Goal: Task Accomplishment & Management: Manage account settings

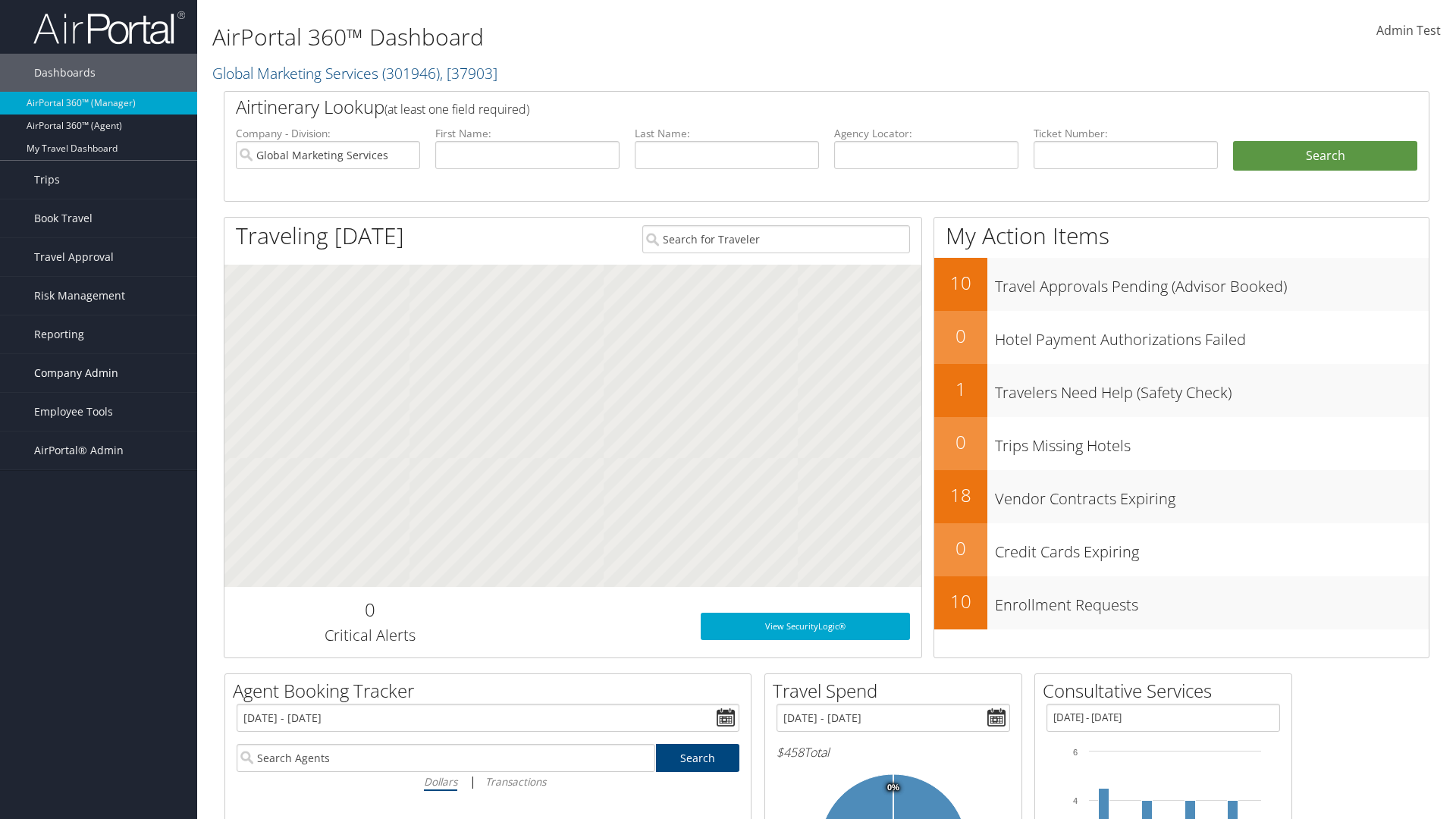
click at [98, 373] on span "Company Admin" at bounding box center [76, 373] width 84 height 38
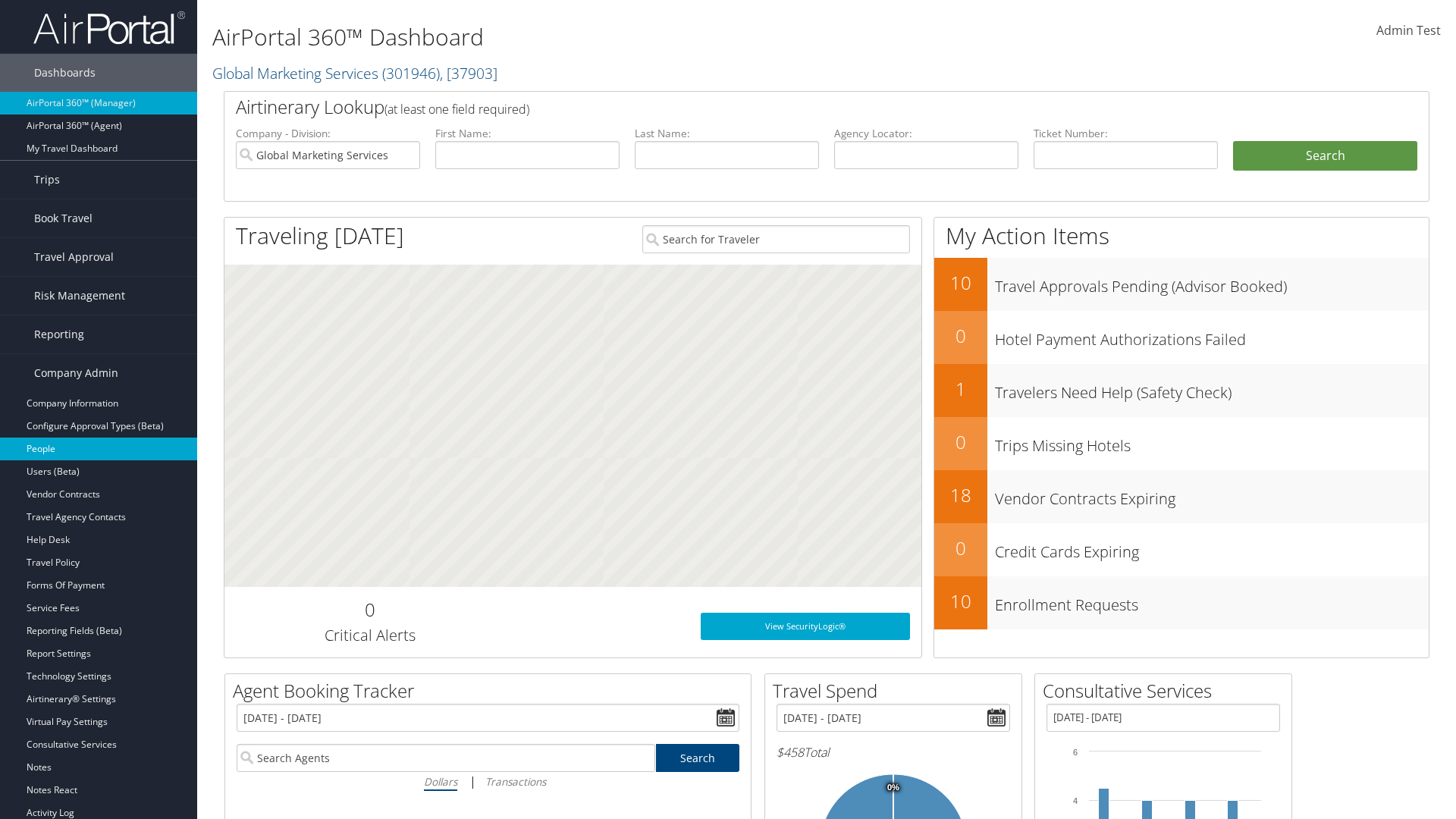
click at [98, 449] on link "People" at bounding box center [98, 449] width 197 height 23
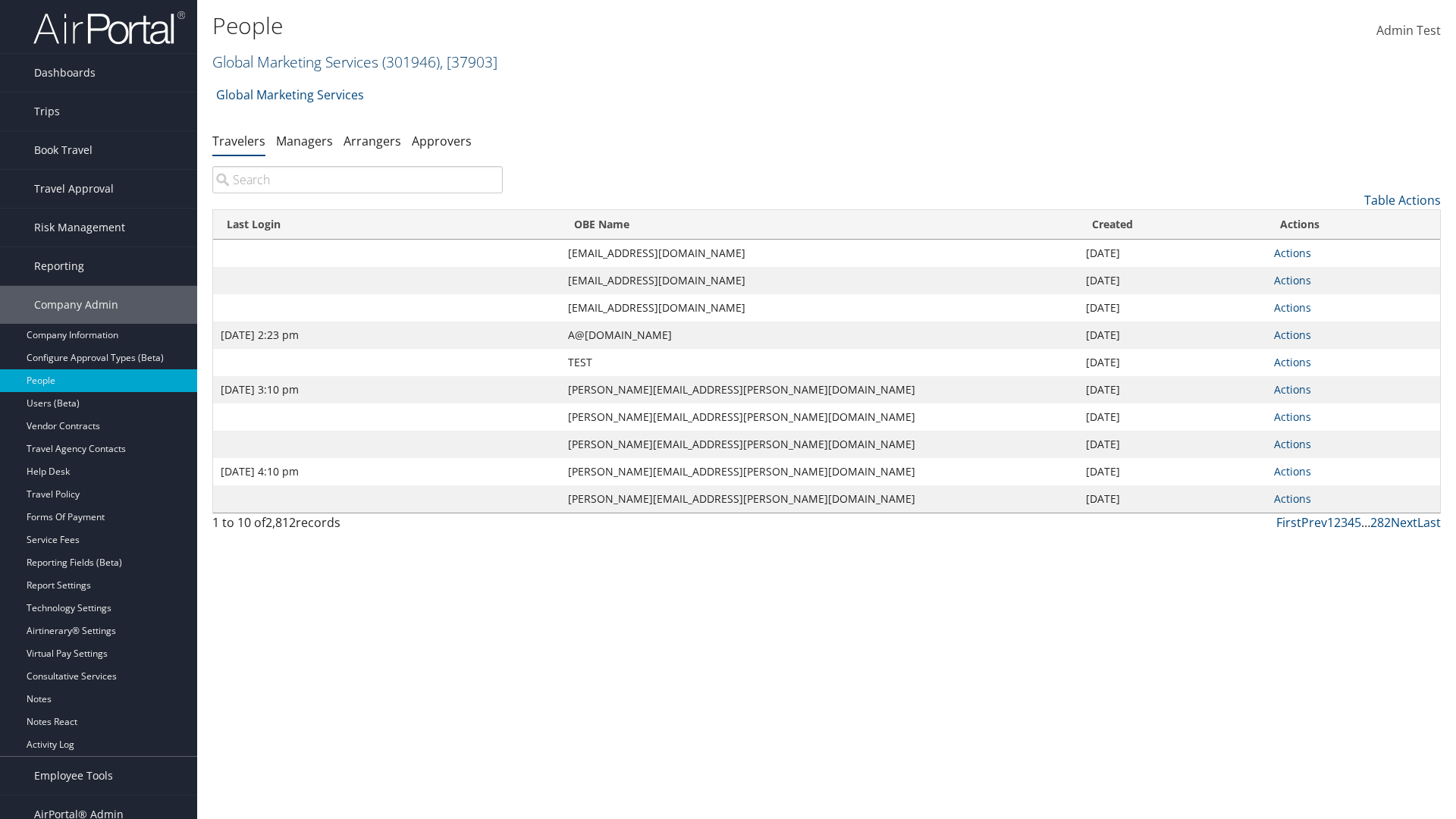
click at [293, 62] on link "Global Marketing Services ( 301946 ) , [ 37903 ]" at bounding box center [354, 62] width 285 height 21
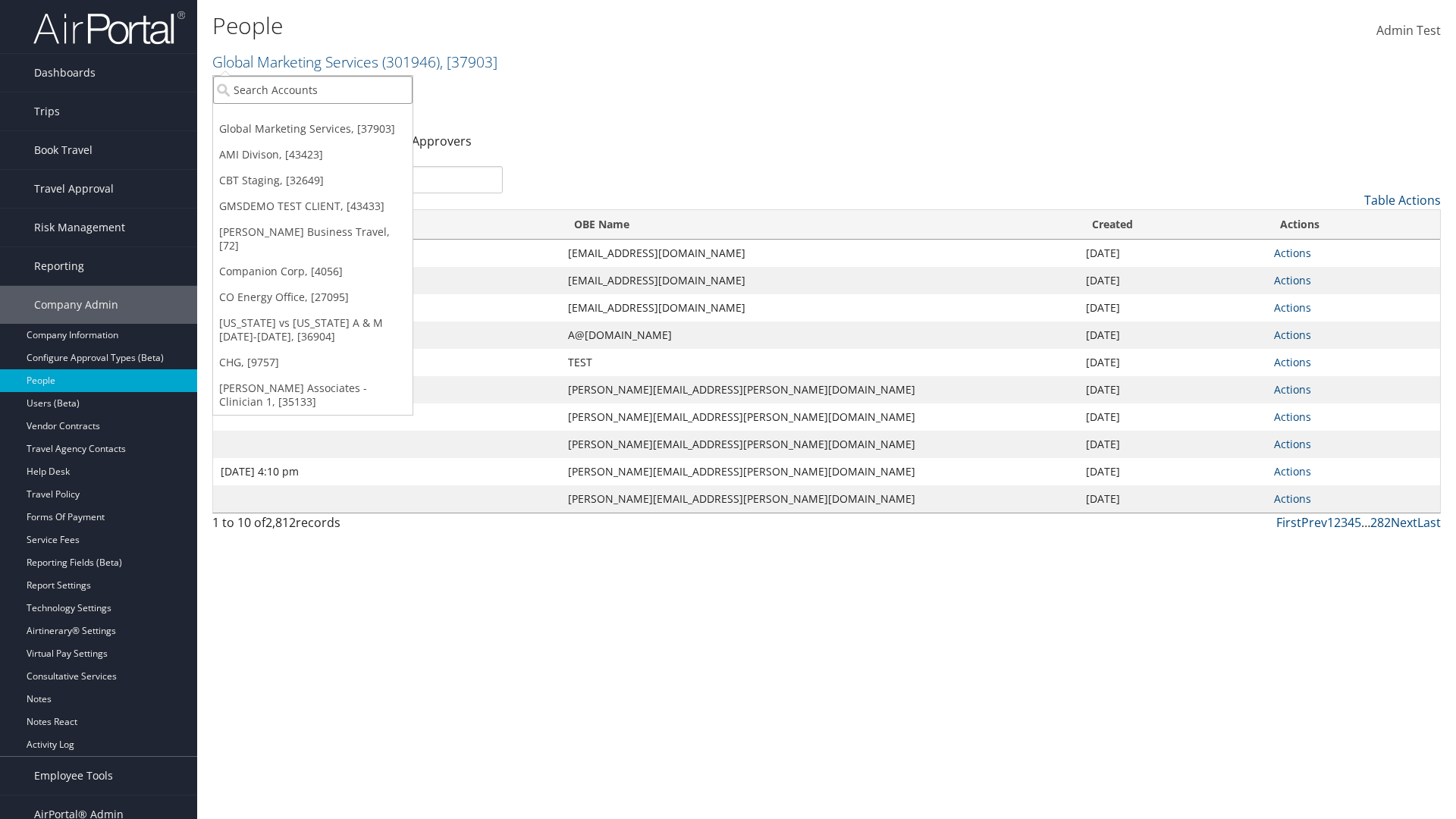
click at [312, 90] on input "search" at bounding box center [312, 90] width 200 height 28
type input "Global Marketing Services"
click at [327, 117] on div "Global Marketing Services (301946), [37903]" at bounding box center [327, 117] width 244 height 13
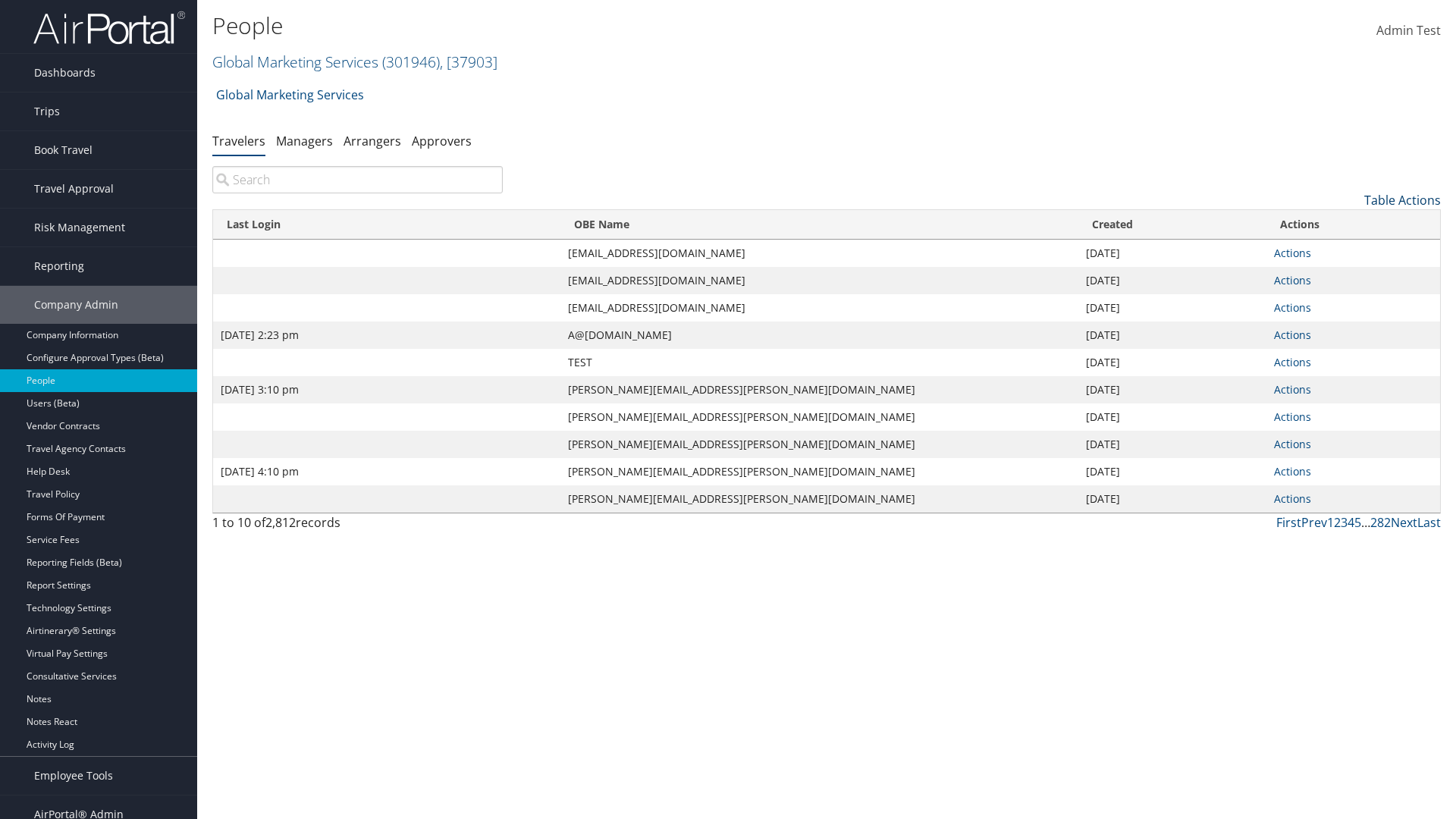
click at [1402, 201] on link "Table Actions" at bounding box center [1402, 201] width 77 height 17
click at [1341, 276] on link "Column Visibility" at bounding box center [1341, 275] width 200 height 26
